Goal: Information Seeking & Learning: Learn about a topic

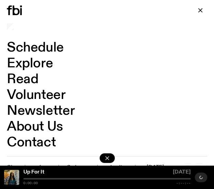
click at [205, 9] on button "button" at bounding box center [200, 10] width 14 height 10
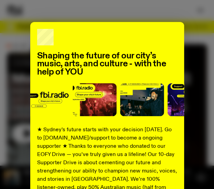
click at [181, 18] on div "Shaping the future of our city’s music, arts, and culture - with the help of YO…" at bounding box center [107, 94] width 214 height 189
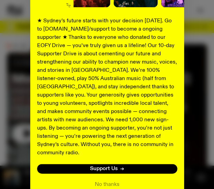
scroll to position [129, 0]
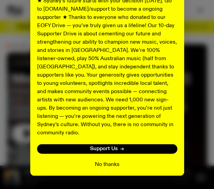
click at [104, 160] on button "No thanks" at bounding box center [107, 164] width 25 height 8
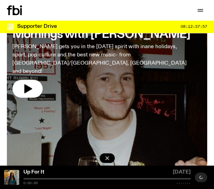
scroll to position [18, 0]
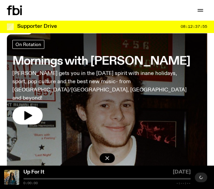
click at [77, 61] on h3 "Mornings with [PERSON_NAME]" at bounding box center [101, 61] width 178 height 11
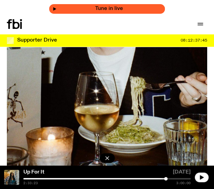
scroll to position [160, 0]
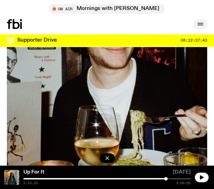
click at [204, 25] on button "button" at bounding box center [200, 24] width 14 height 10
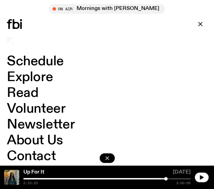
click at [43, 61] on link "Schedule" at bounding box center [35, 61] width 57 height 13
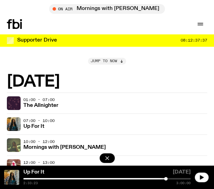
click at [97, 62] on span "Jump to now" at bounding box center [104, 61] width 26 height 4
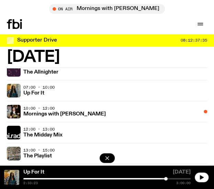
scroll to position [1044, 0]
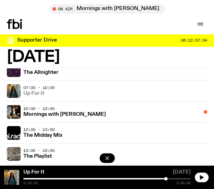
click at [30, 91] on h3 "Up For It" at bounding box center [33, 93] width 21 height 5
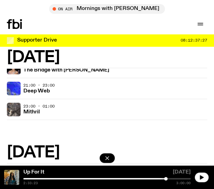
scroll to position [940, 0]
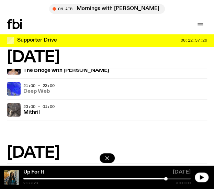
click at [33, 89] on h3 "Deep Web" at bounding box center [36, 91] width 26 height 5
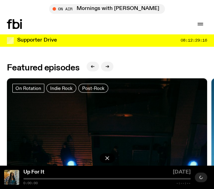
scroll to position [312, 0]
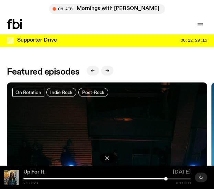
click at [35, 171] on link "Up For It" at bounding box center [33, 171] width 21 height 5
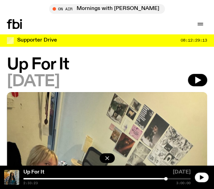
scroll to position [0, 0]
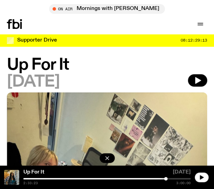
click at [49, 66] on h1 "Up For It" at bounding box center [107, 64] width 200 height 15
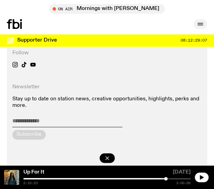
click at [199, 21] on icon "button" at bounding box center [200, 24] width 8 height 8
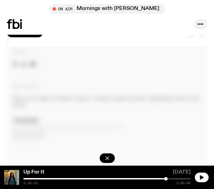
scroll to position [1367, 0]
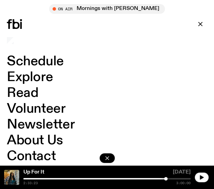
click at [44, 64] on link "Schedule" at bounding box center [35, 61] width 57 height 13
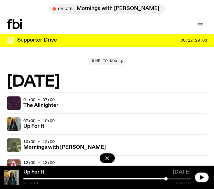
click at [105, 59] on span "Jump to now" at bounding box center [104, 61] width 26 height 4
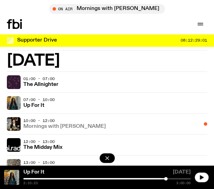
scroll to position [1031, 0]
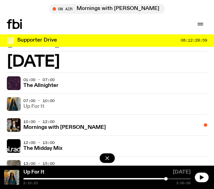
click at [35, 104] on h3 "Up For It" at bounding box center [33, 106] width 21 height 5
click at [42, 77] on span "01:00 - 07:00" at bounding box center [38, 79] width 31 height 5
click at [41, 84] on div "01:00 - 07:00 The Allnighter" at bounding box center [115, 83] width 184 height 14
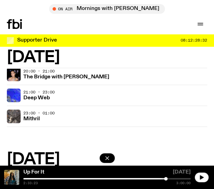
scroll to position [933, 0]
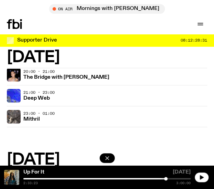
click at [32, 89] on span "21:00 - 23:00" at bounding box center [38, 91] width 31 height 5
click at [31, 95] on h3 "Deep Web" at bounding box center [36, 97] width 26 height 5
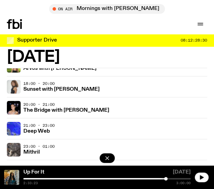
scroll to position [900, 0]
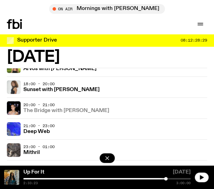
click at [33, 108] on h3 "The Bridge with Kez Finn" at bounding box center [66, 110] width 86 height 5
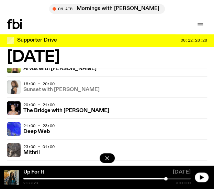
click at [37, 87] on h3 "Sunset with [PERSON_NAME]" at bounding box center [61, 89] width 76 height 5
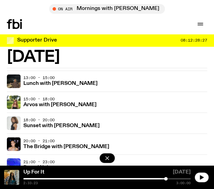
scroll to position [863, 0]
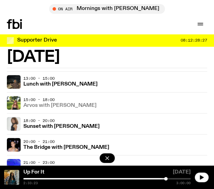
click at [39, 103] on h3 "Arvos with Lizzie Bowles" at bounding box center [59, 105] width 73 height 5
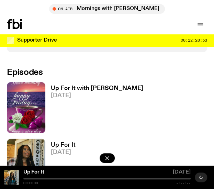
scroll to position [369, 0]
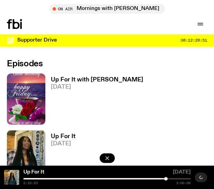
click at [88, 81] on h3 "Up For It with Louisa Christie" at bounding box center [97, 80] width 92 height 6
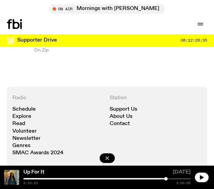
scroll to position [1365, 0]
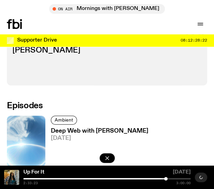
scroll to position [346, 0]
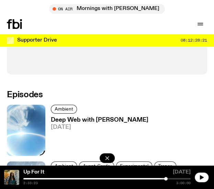
click at [37, 116] on img at bounding box center [26, 130] width 38 height 51
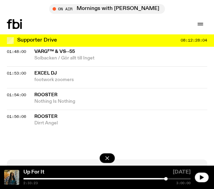
scroll to position [997, 0]
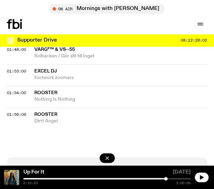
click at [43, 98] on span "Nothing Is Nothing" at bounding box center [120, 99] width 173 height 7
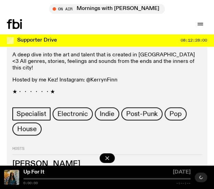
scroll to position [309, 0]
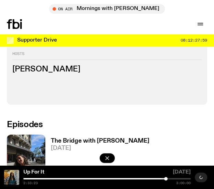
click at [86, 138] on h3 "The Bridge with Kez Finn" at bounding box center [100, 141] width 99 height 6
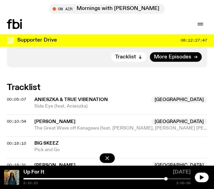
scroll to position [431, 0]
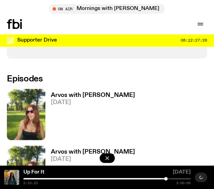
scroll to position [341, 0]
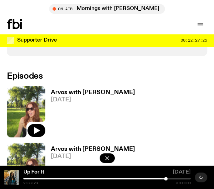
click at [35, 86] on img at bounding box center [26, 111] width 38 height 51
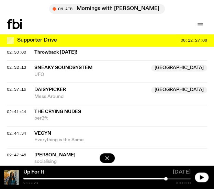
scroll to position [1322, 0]
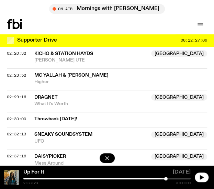
scroll to position [1256, 0]
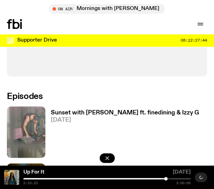
scroll to position [318, 0]
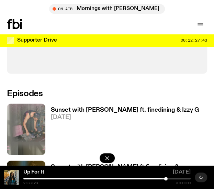
click at [67, 107] on h3 "Sunset with [PERSON_NAME] ft. finedining & Izzy G" at bounding box center [125, 110] width 148 height 6
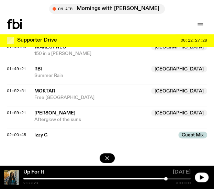
scroll to position [1024, 0]
